Goal: Find specific page/section: Find specific page/section

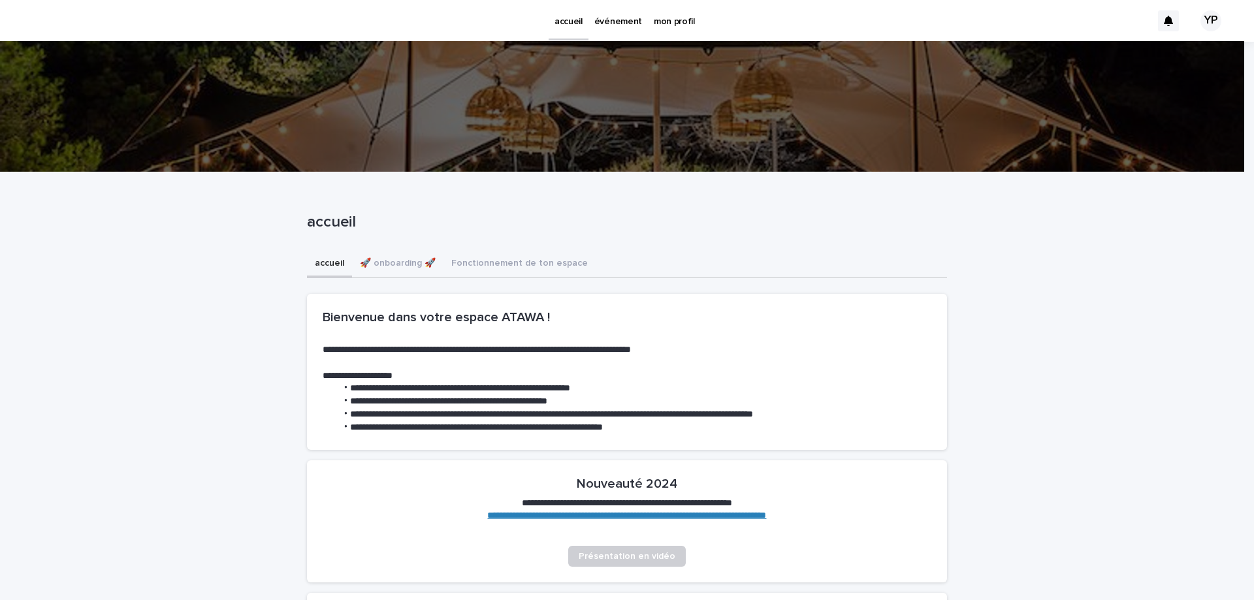
click at [662, 12] on p "mon profil" at bounding box center [674, 13] width 41 height 27
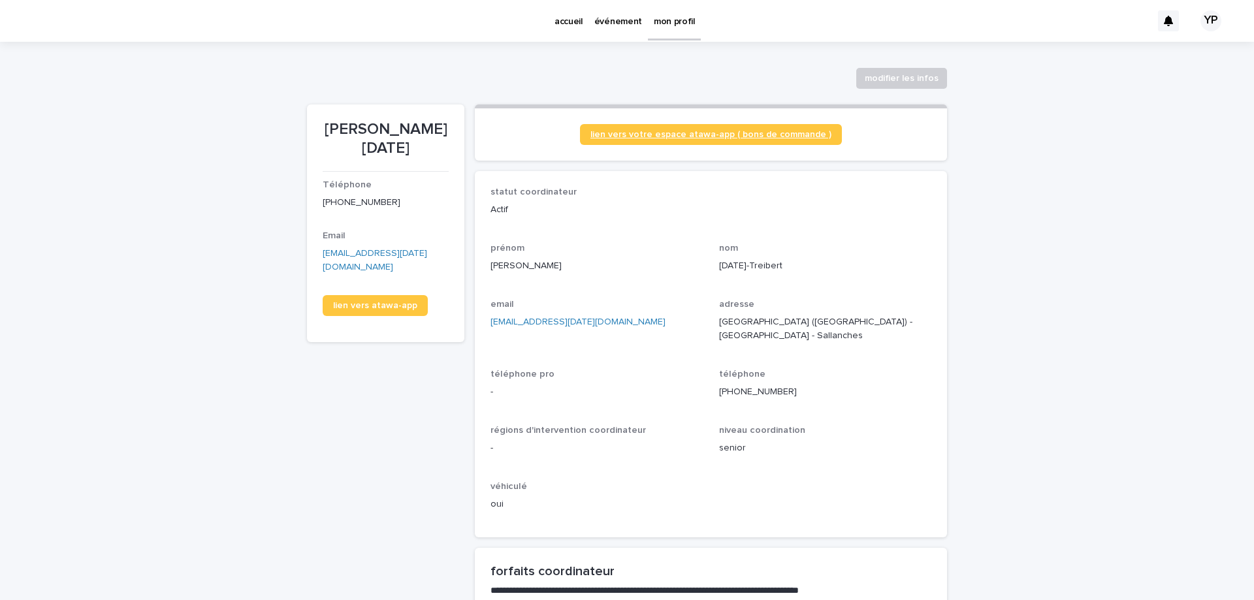
click at [696, 136] on span "lien vers votre espace atawa-app ( bons de commande )" at bounding box center [710, 134] width 241 height 9
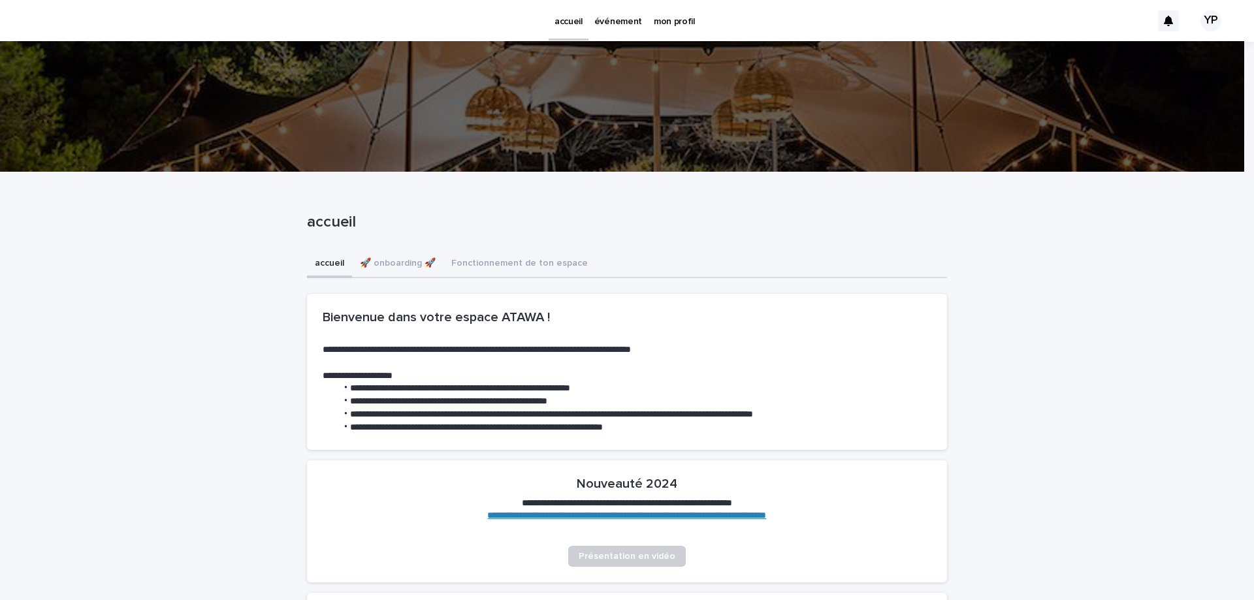
click at [687, 16] on p "mon profil" at bounding box center [674, 13] width 41 height 27
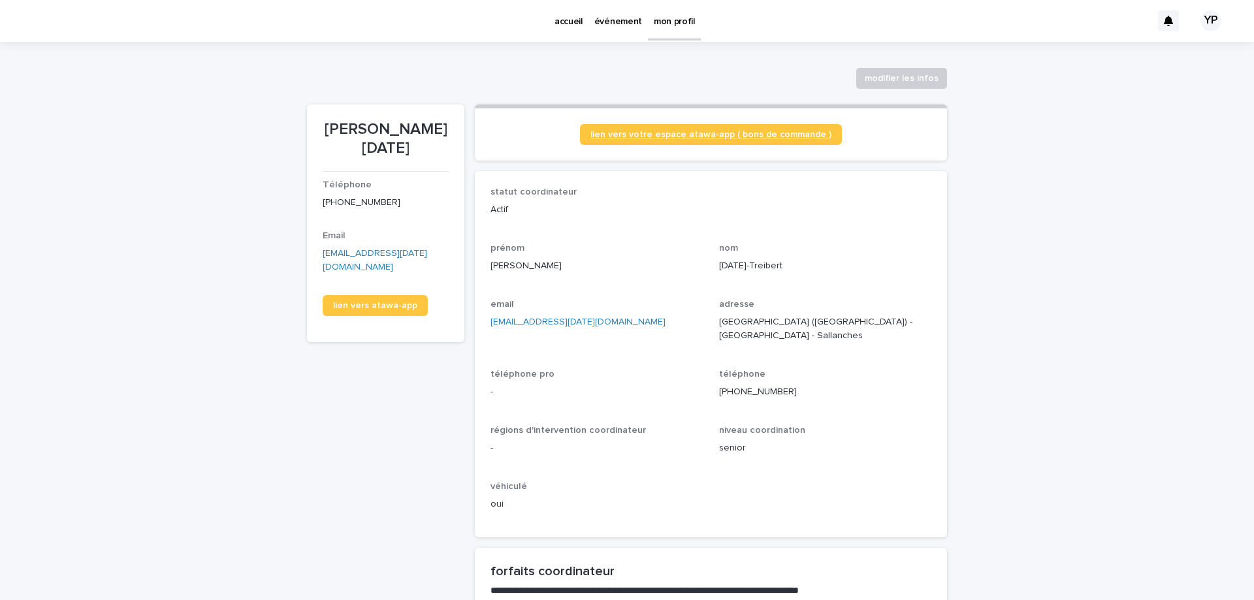
click at [781, 136] on span "lien vers votre espace atawa-app ( bons de commande )" at bounding box center [710, 134] width 241 height 9
